Goal: Check status: Check status

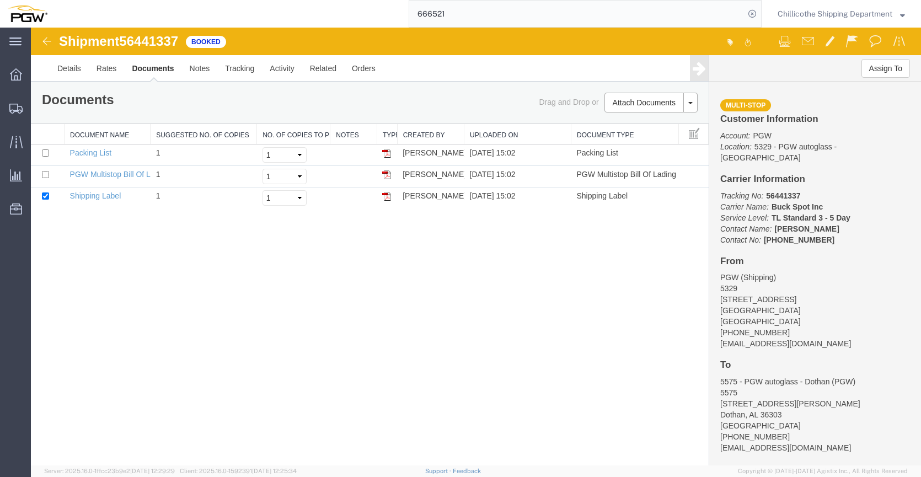
click at [473, 10] on input "666521" at bounding box center [576, 14] width 335 height 26
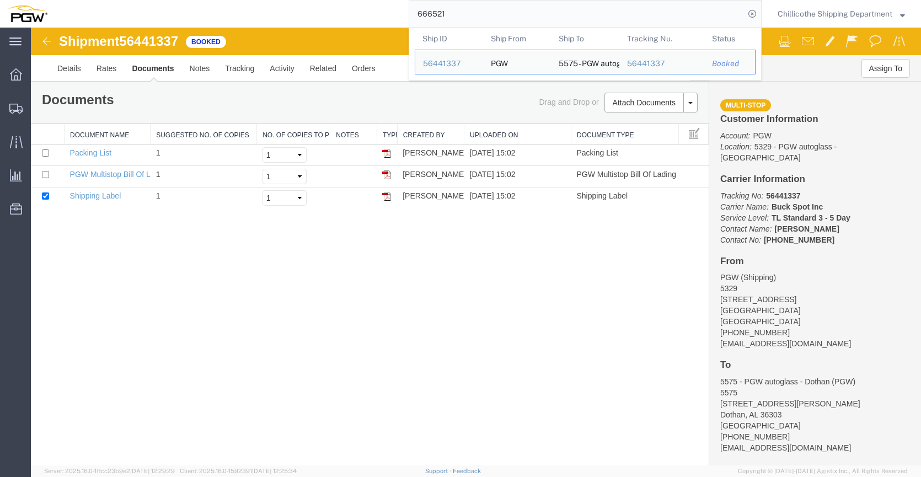
click at [473, 10] on input "666521" at bounding box center [576, 14] width 335 height 26
paste input "134"
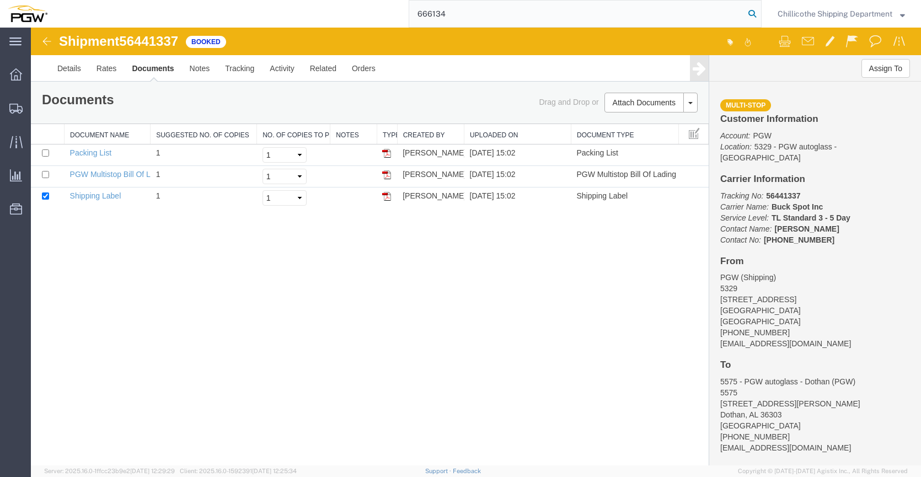
type input "666134"
click at [753, 14] on icon at bounding box center [752, 13] width 15 height 15
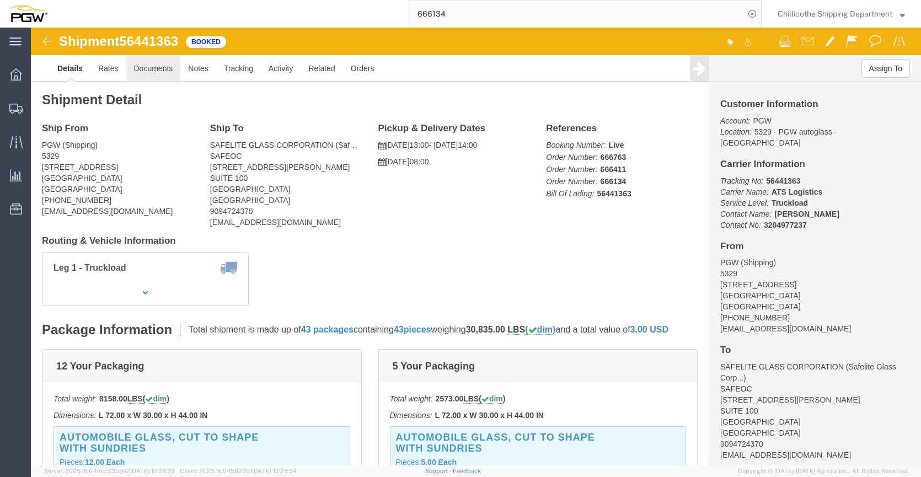
click link "Documents"
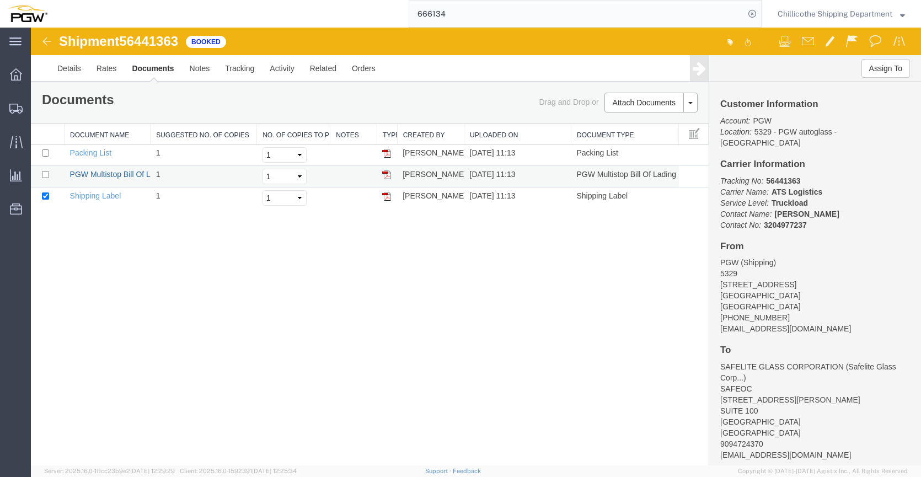
drag, startPoint x: 88, startPoint y: 171, endPoint x: 198, endPoint y: 170, distance: 109.8
click at [89, 170] on link "PGW Multistop Bill Of Lading" at bounding box center [120, 174] width 100 height 9
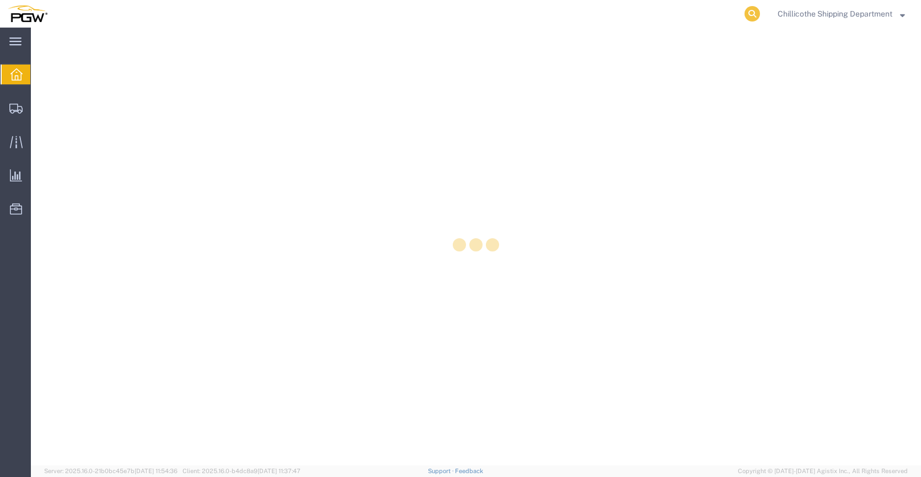
click at [751, 18] on icon at bounding box center [752, 13] width 15 height 15
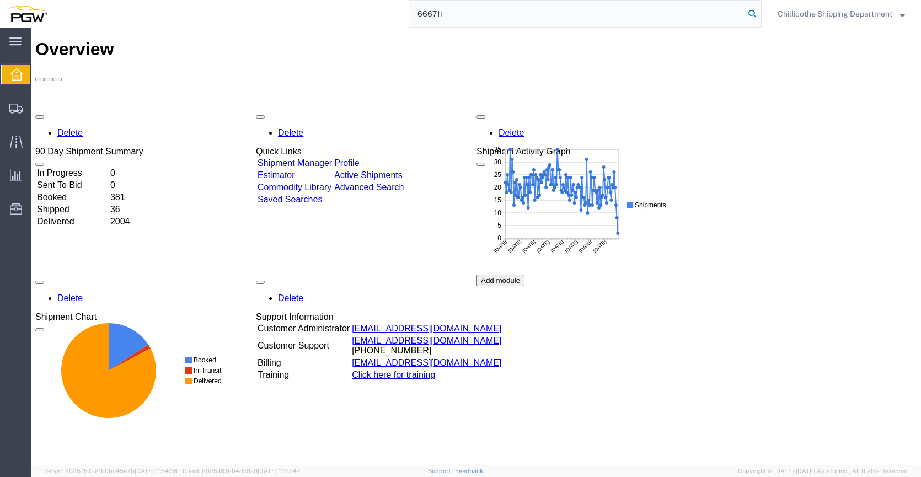
type input "666711"
click at [752, 8] on icon at bounding box center [752, 13] width 15 height 15
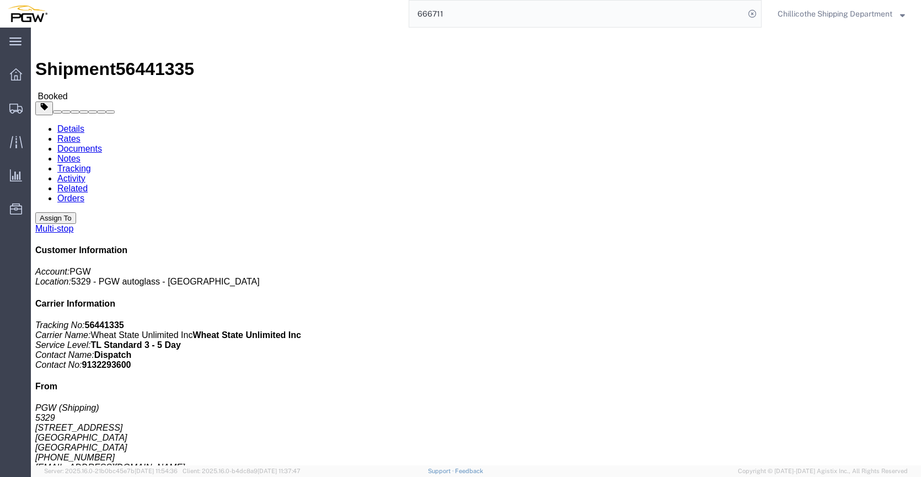
click link "Documents"
